Goal: Information Seeking & Learning: Check status

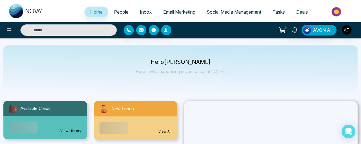
select select "*"
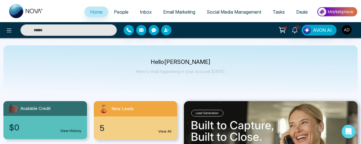
click at [93, 31] on input "text" at bounding box center [68, 29] width 96 height 11
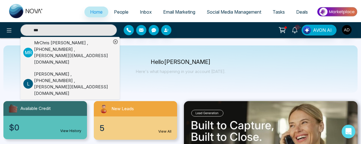
type input "***"
click at [37, 49] on div "MrChris [PERSON_NAME] , [PHONE_NUMBER] , [PERSON_NAME][EMAIL_ADDRESS][DOMAIN_NA…" at bounding box center [72, 53] width 77 height 26
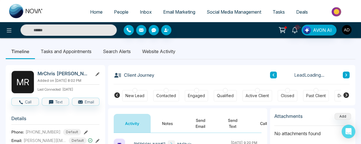
click at [159, 54] on li "Website Activity" at bounding box center [158, 51] width 45 height 15
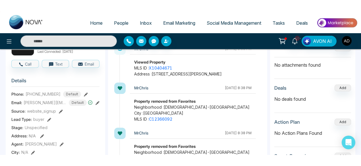
scroll to position [49, 0]
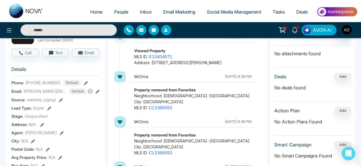
click at [65, 30] on input "text" at bounding box center [68, 29] width 96 height 11
click at [116, 12] on span "People" at bounding box center [121, 12] width 14 height 6
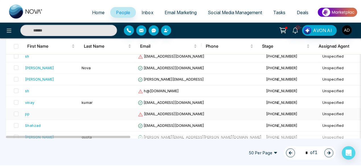
scroll to position [169, 0]
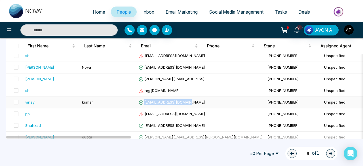
drag, startPoint x: 189, startPoint y: 101, endPoint x: 145, endPoint y: 100, distance: 44.6
click at [145, 100] on td "[EMAIL_ADDRESS][DOMAIN_NAME]" at bounding box center [201, 103] width 129 height 12
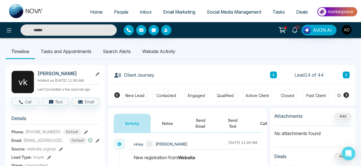
click at [168, 54] on li "Website Activity" at bounding box center [158, 51] width 45 height 15
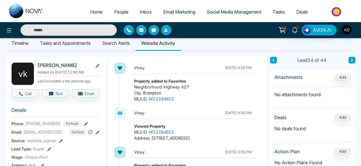
scroll to position [9, 0]
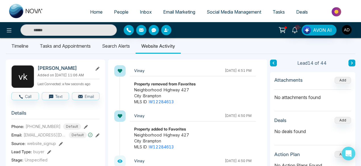
scroll to position [6, 0]
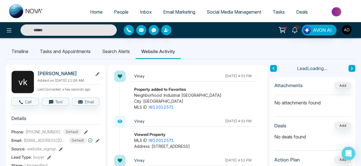
click at [156, 53] on li "Website Activity" at bounding box center [157, 51] width 45 height 15
